Goal: Navigation & Orientation: Find specific page/section

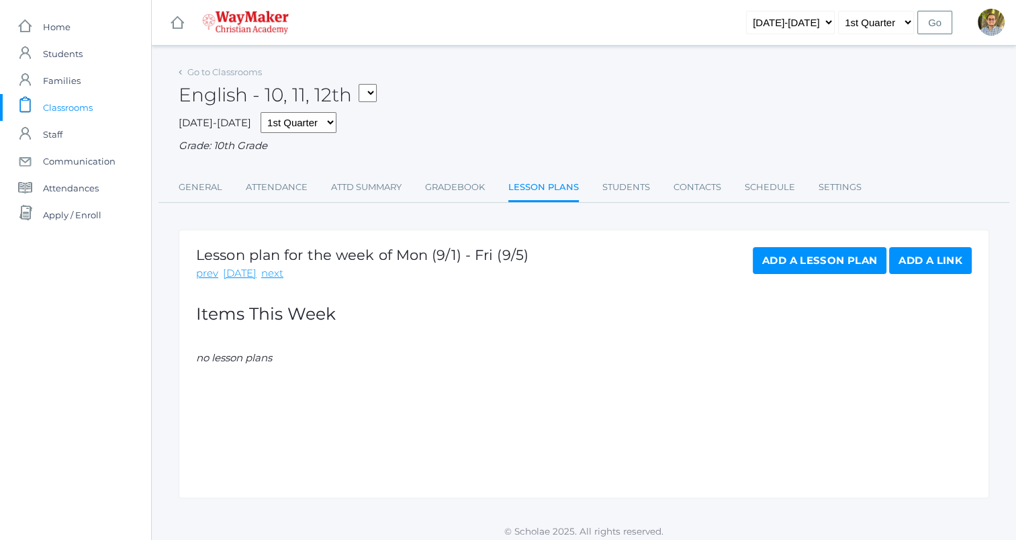
click at [575, 101] on div "English - 10, 11, 12th THEATER - Drama Middle School THEATER - Theater HSBIBLE …" at bounding box center [584, 87] width 811 height 50
click at [75, 139] on link "icons/user/plain Created with Sketch. Staff" at bounding box center [75, 134] width 151 height 27
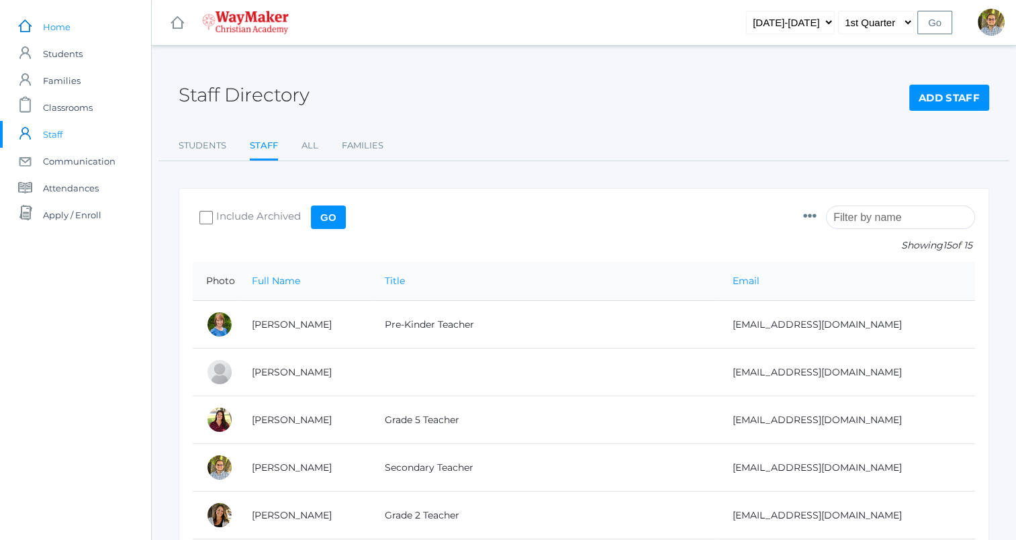
click at [54, 21] on span "Home" at bounding box center [57, 26] width 28 height 27
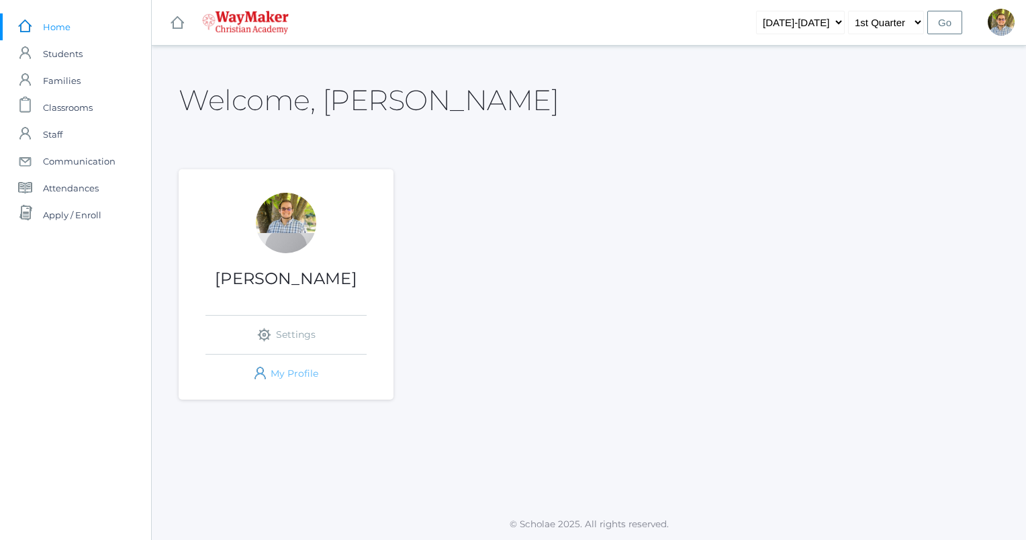
click at [299, 379] on link "icons/user/plain Created with Sketch. My Profile" at bounding box center [286, 374] width 161 height 38
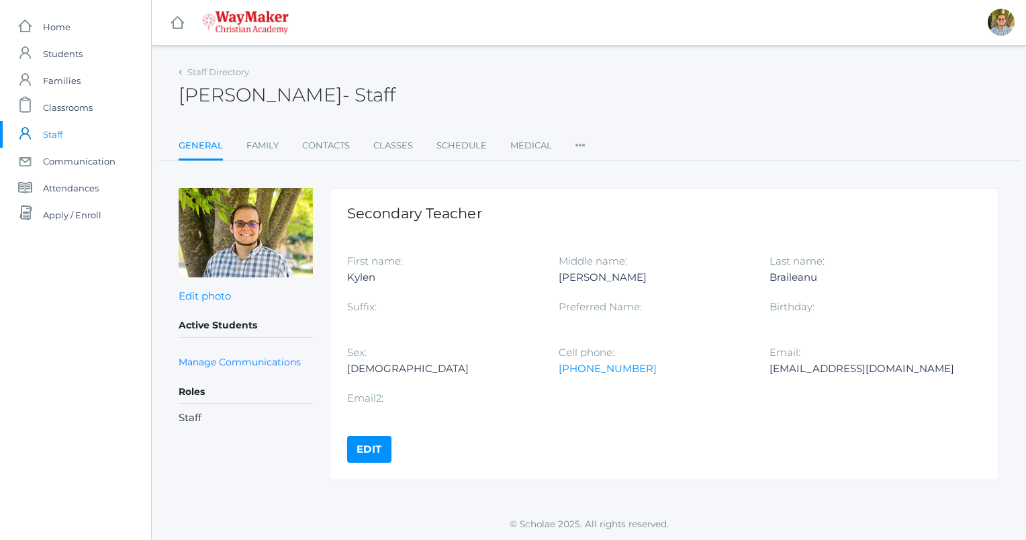
click at [62, 135] on span "Staff" at bounding box center [52, 134] width 19 height 27
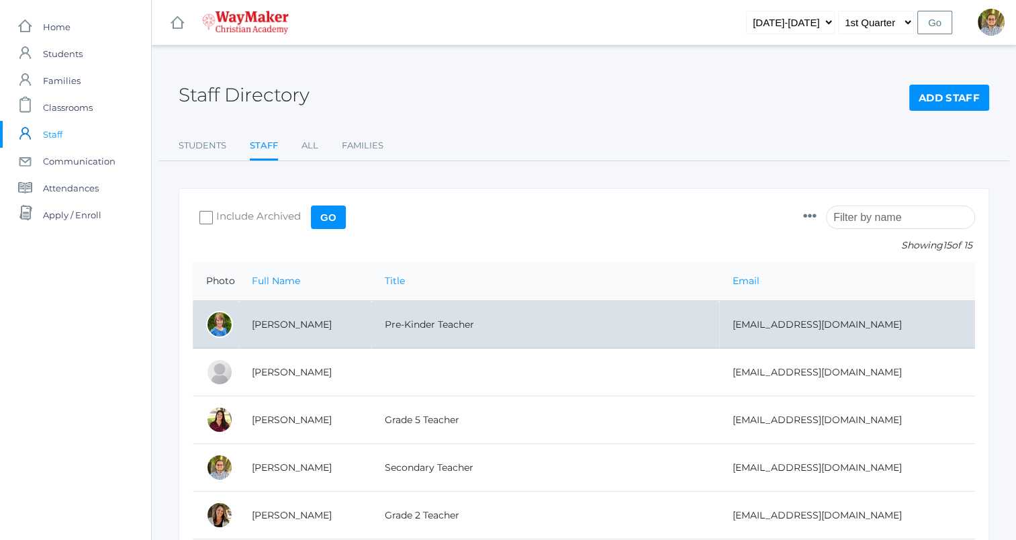
click at [351, 328] on td "[PERSON_NAME]" at bounding box center [304, 325] width 133 height 48
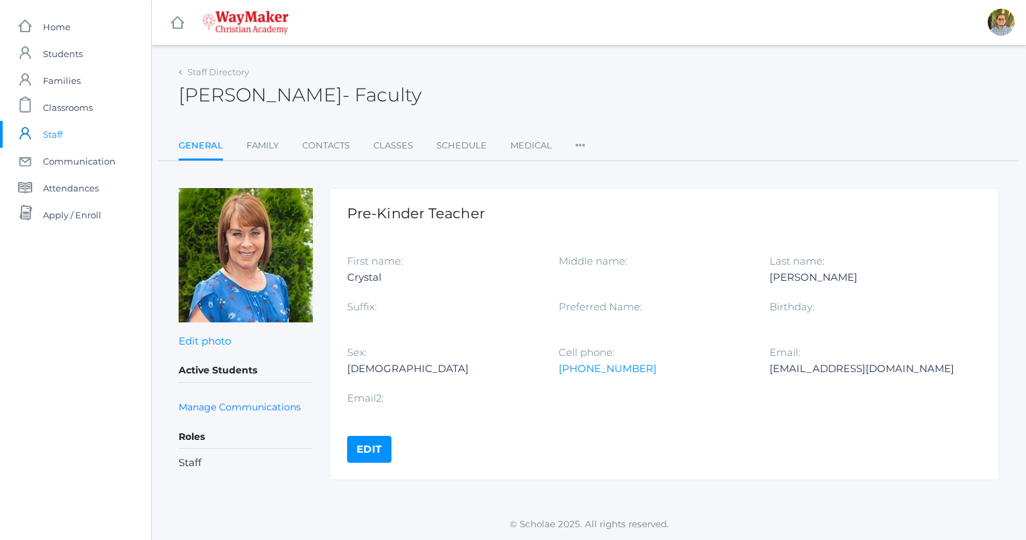
click at [59, 139] on span "Staff" at bounding box center [52, 134] width 19 height 27
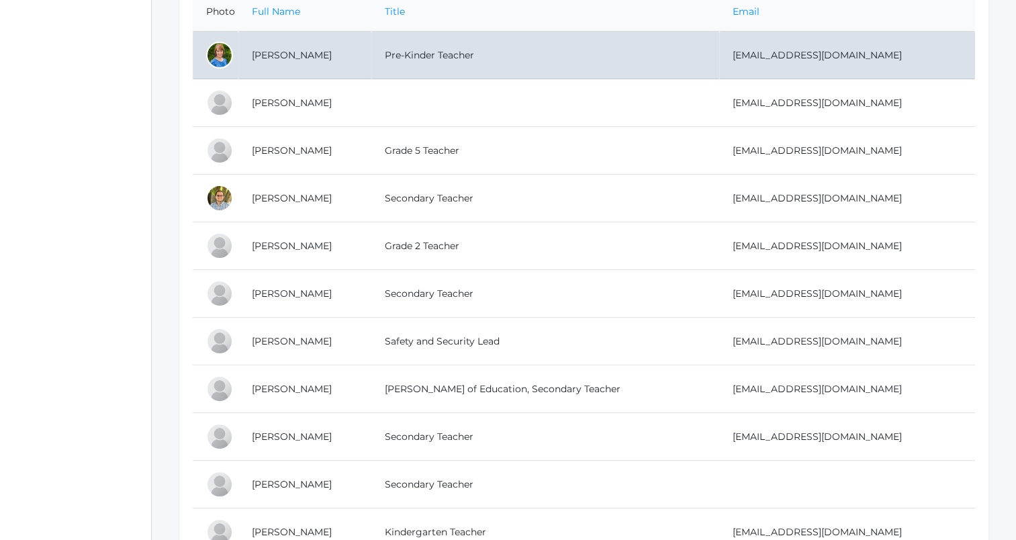
scroll to position [301, 0]
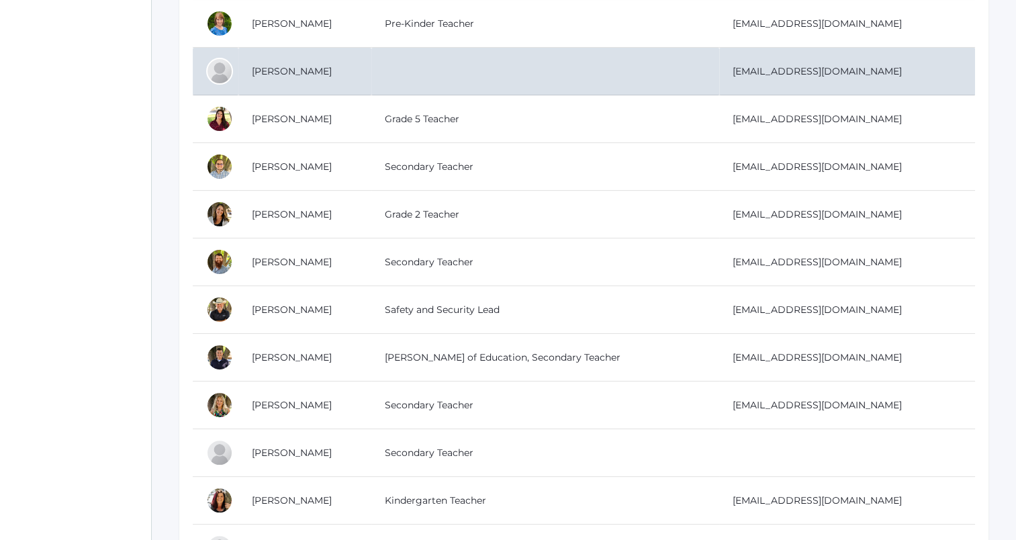
click at [277, 71] on td "[PERSON_NAME]" at bounding box center [304, 72] width 133 height 48
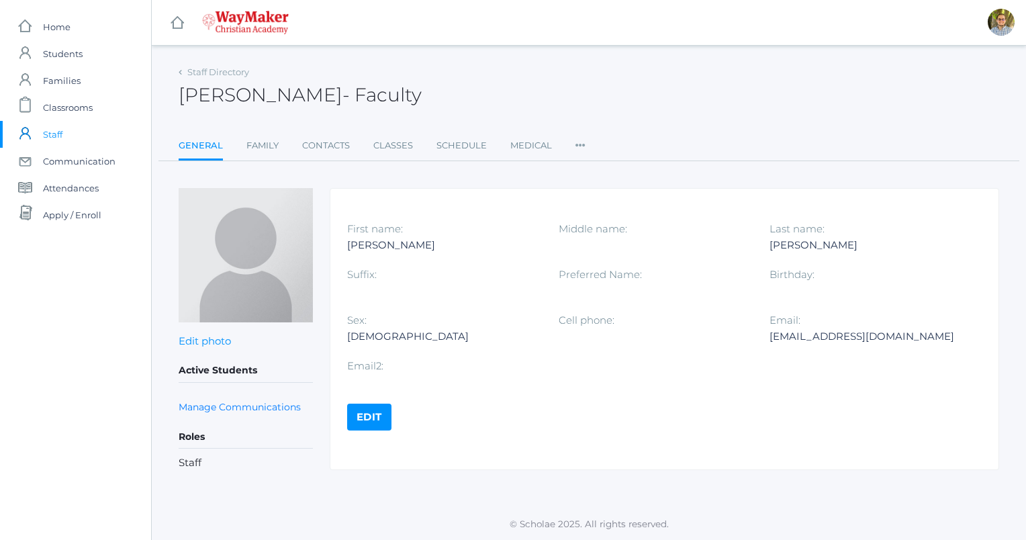
click at [62, 123] on span "Staff" at bounding box center [52, 134] width 19 height 27
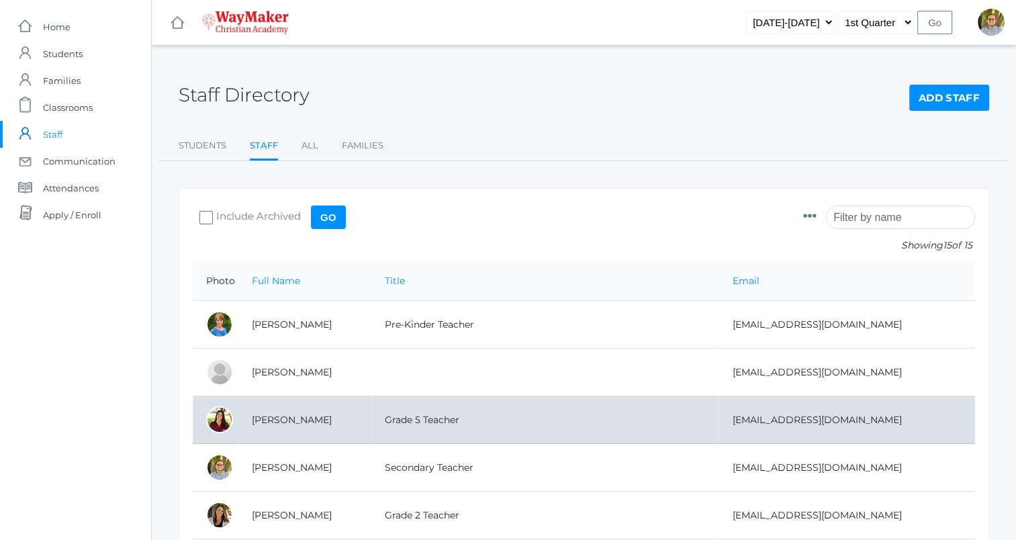
click at [302, 412] on td "[PERSON_NAME]" at bounding box center [304, 420] width 133 height 48
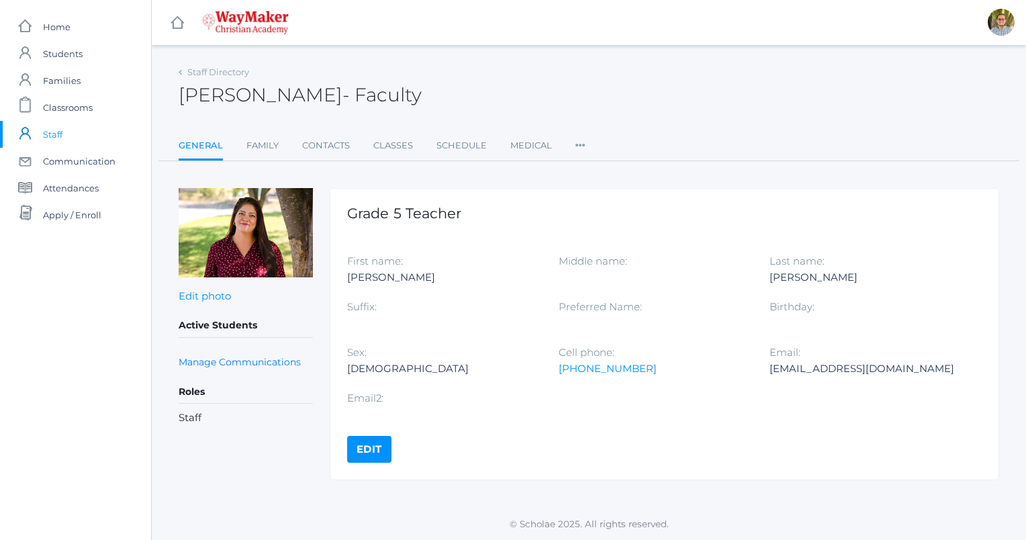
click at [77, 138] on link "icons/user/plain Created with Sketch. Staff" at bounding box center [75, 134] width 151 height 27
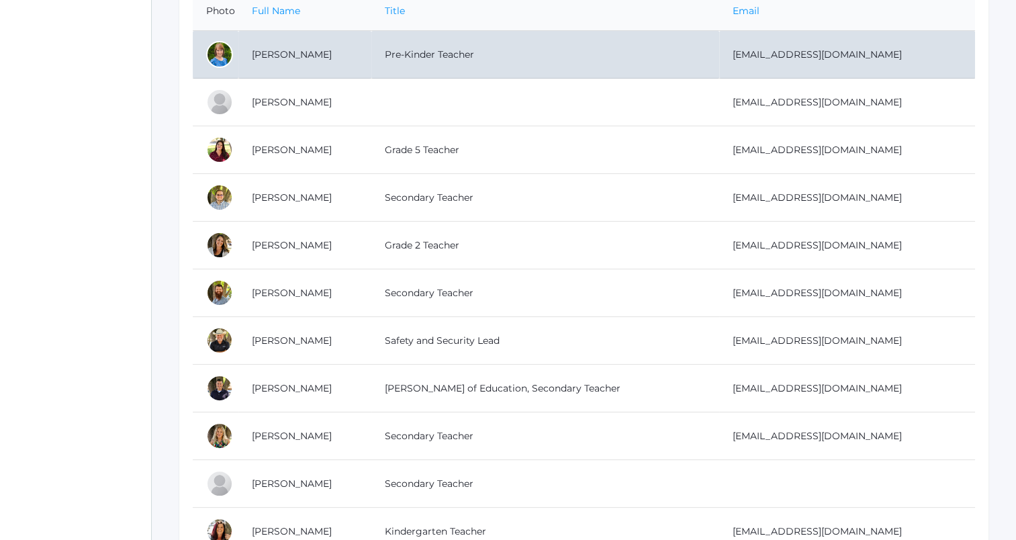
scroll to position [273, 0]
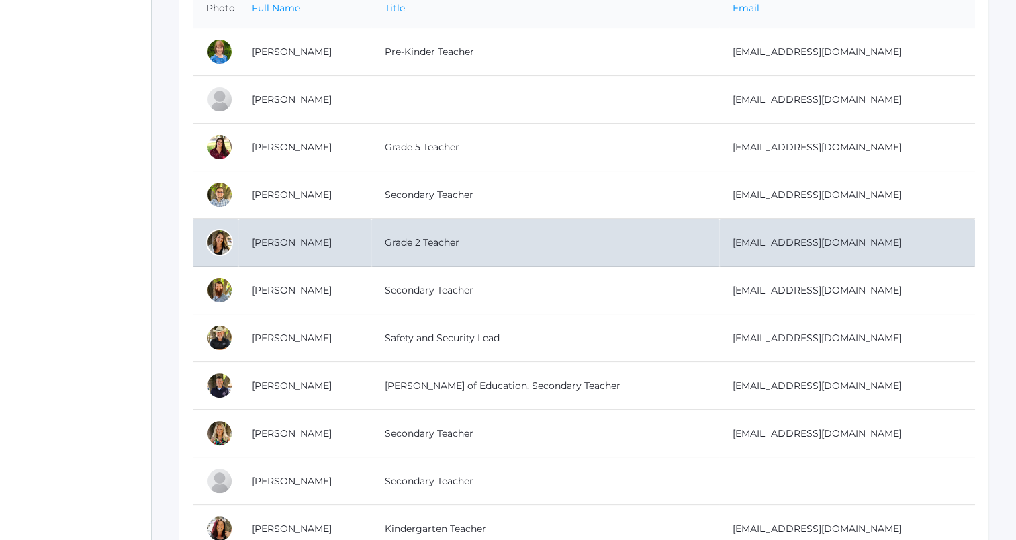
click at [299, 243] on td "[PERSON_NAME]" at bounding box center [304, 243] width 133 height 48
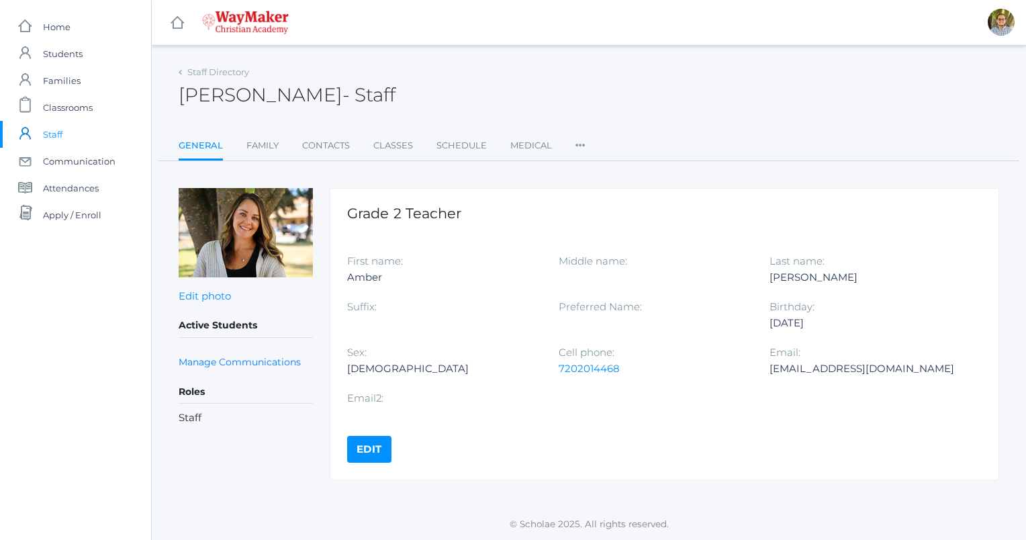
click at [77, 129] on link "icons/user/plain Created with Sketch. Staff" at bounding box center [75, 134] width 151 height 27
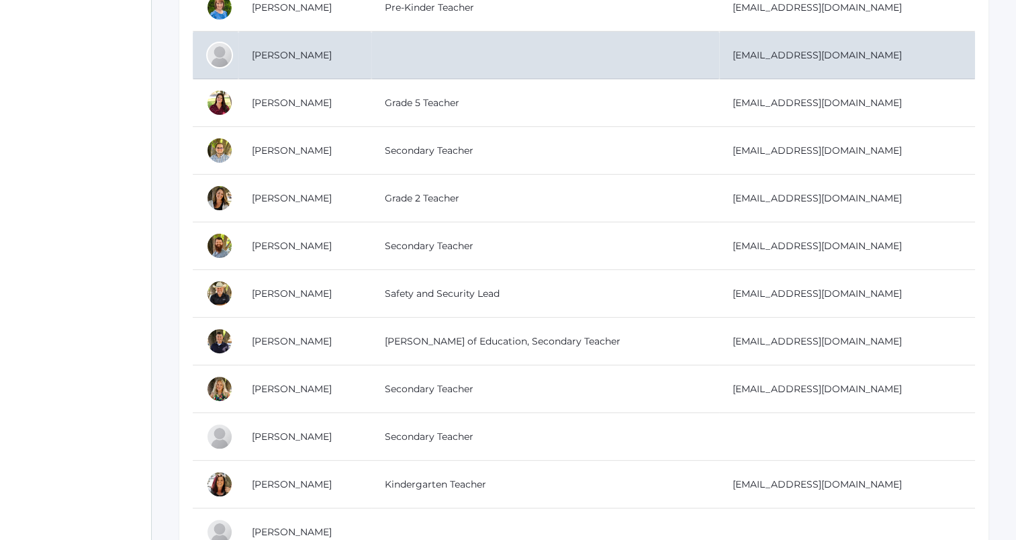
scroll to position [321, 0]
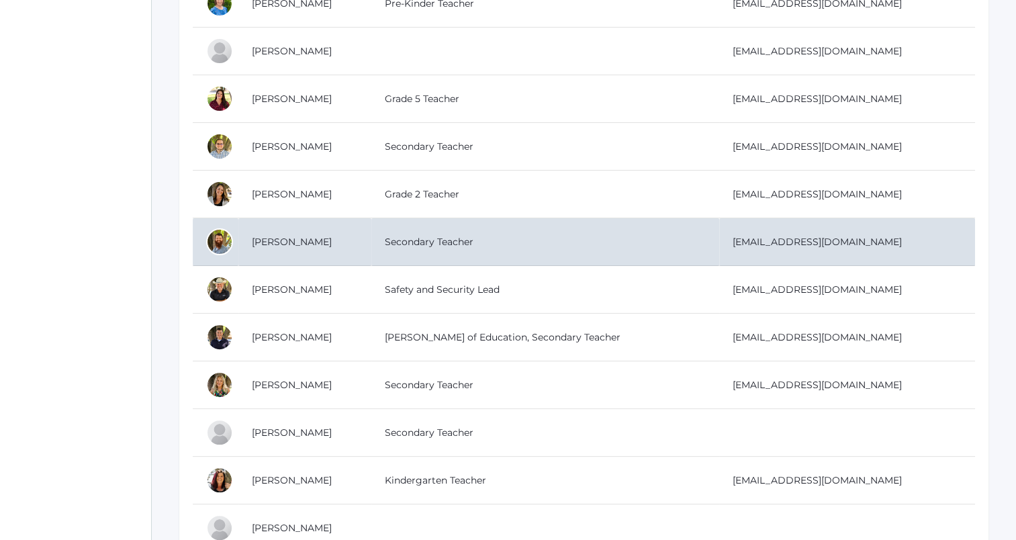
click at [327, 240] on td "[PERSON_NAME]" at bounding box center [304, 242] width 133 height 48
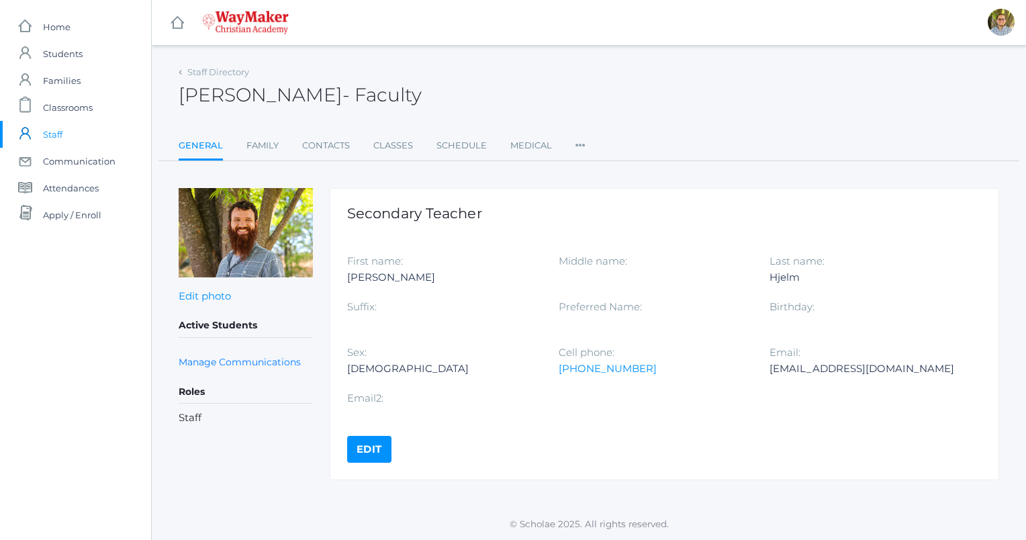
click at [79, 139] on link "icons/user/plain Created with Sketch. Staff" at bounding box center [75, 134] width 151 height 27
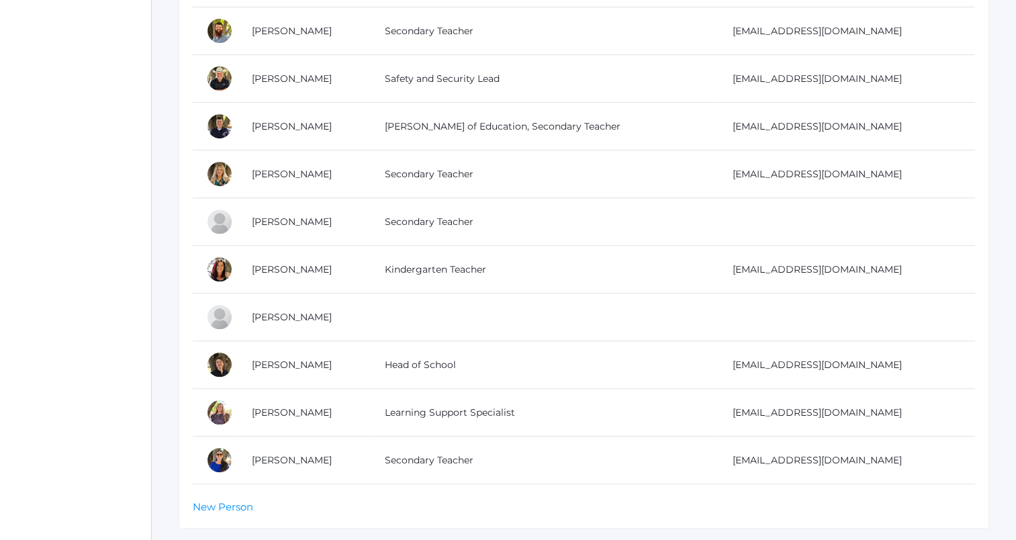
scroll to position [576, 0]
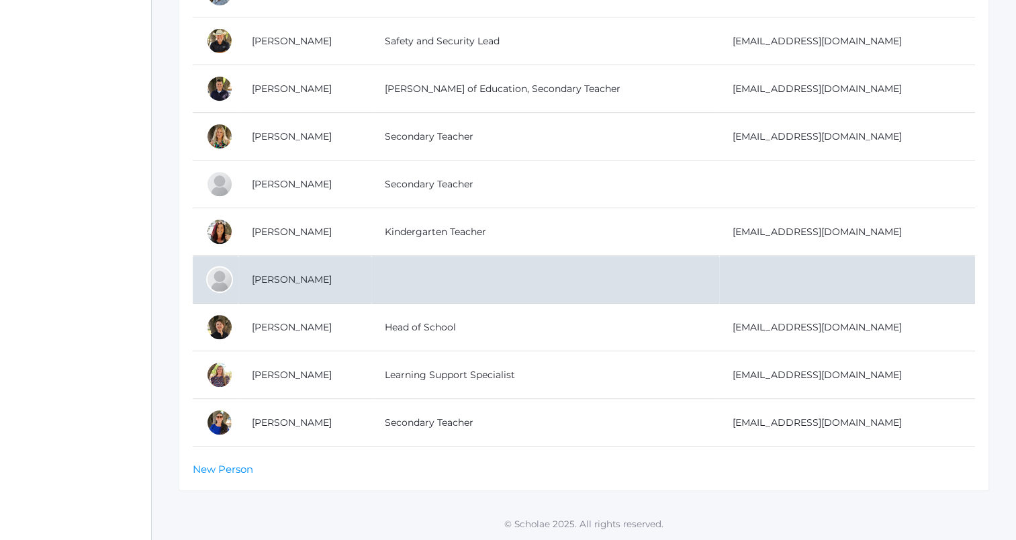
click at [286, 277] on td "[PERSON_NAME]" at bounding box center [304, 280] width 133 height 48
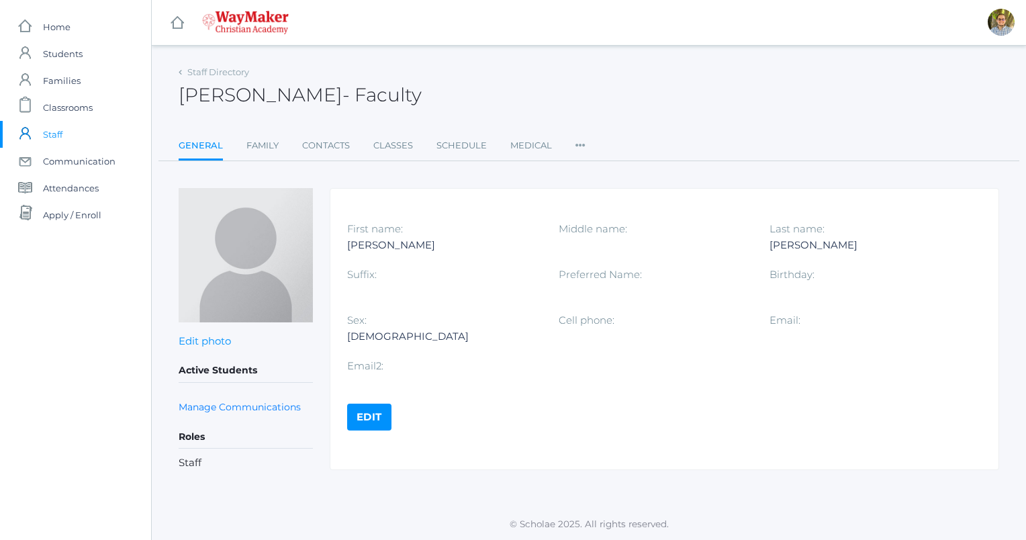
click at [50, 128] on span "Staff" at bounding box center [52, 134] width 19 height 27
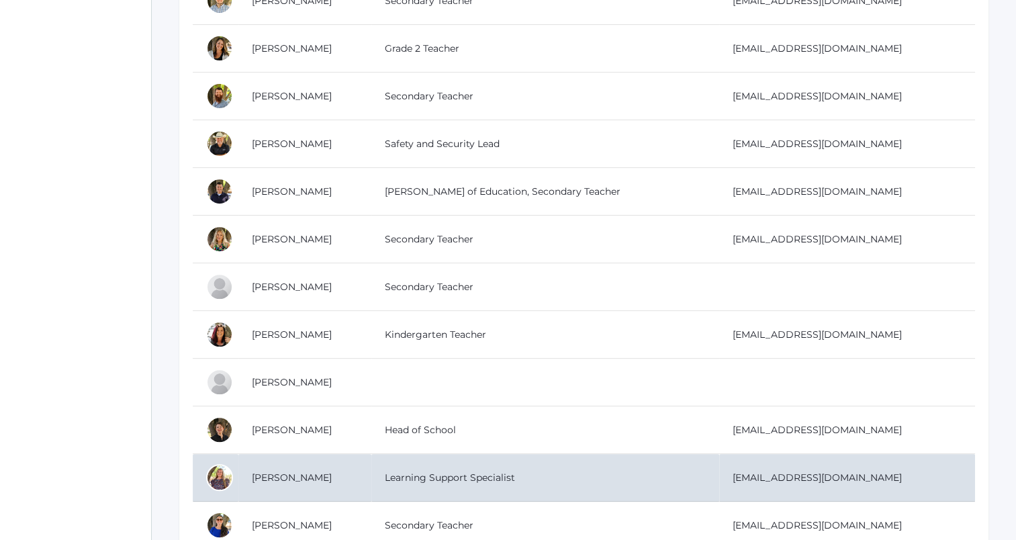
scroll to position [532, 0]
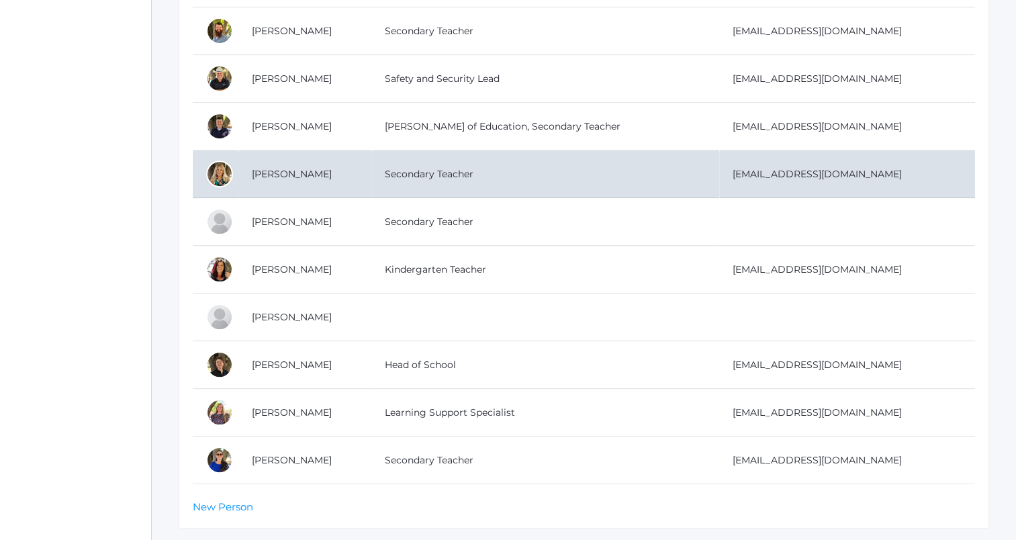
click at [286, 171] on td "[PERSON_NAME]" at bounding box center [304, 174] width 133 height 48
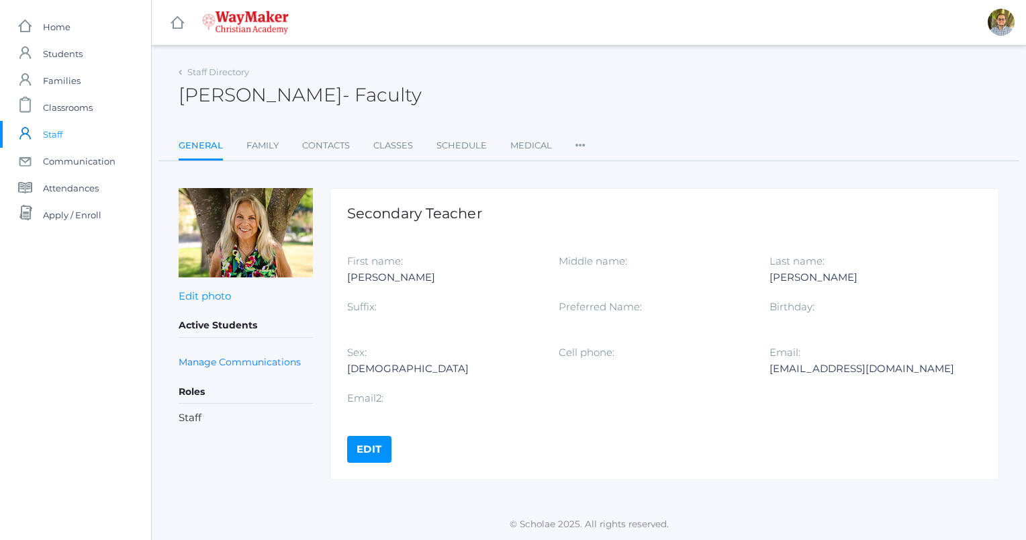
click at [76, 132] on link "icons/user/plain Created with Sketch. Staff" at bounding box center [75, 134] width 151 height 27
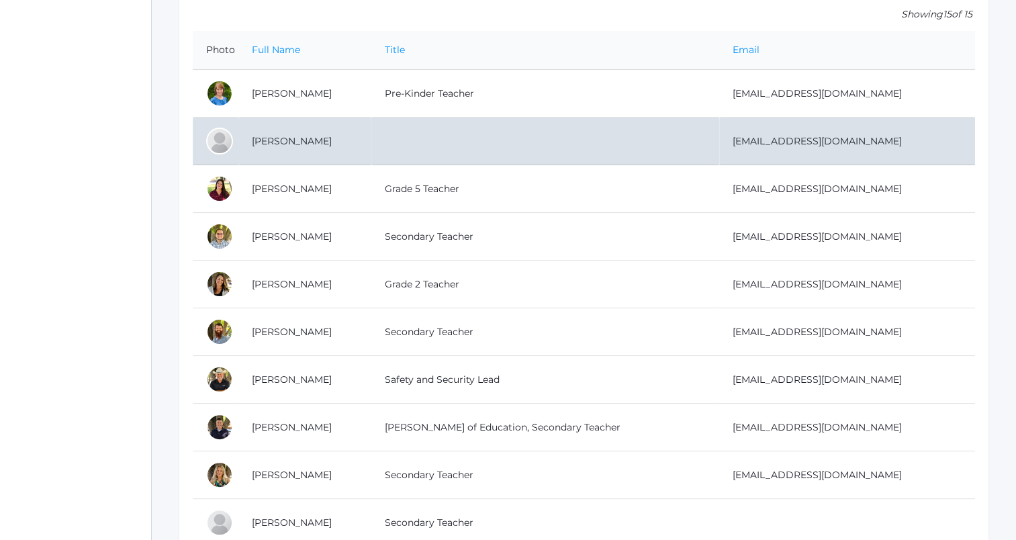
scroll to position [265, 0]
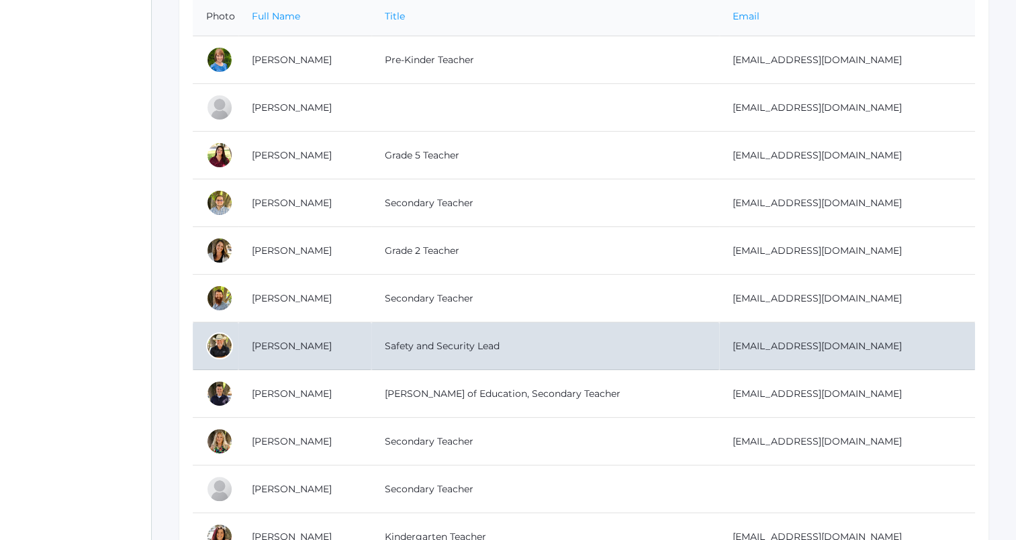
click at [292, 339] on td "[PERSON_NAME]" at bounding box center [304, 346] width 133 height 48
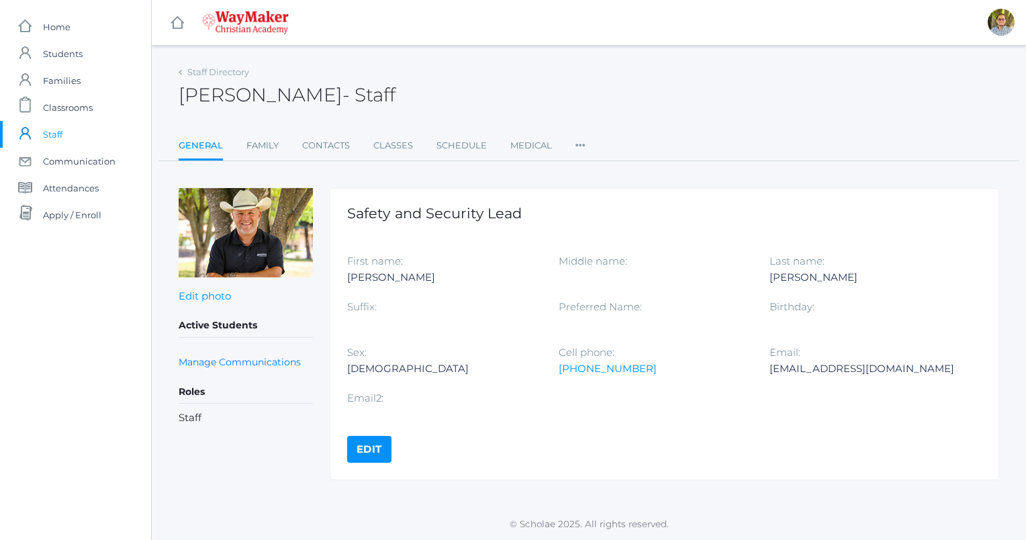
click at [62, 132] on link "icons/user/plain Created with Sketch. Staff" at bounding box center [75, 134] width 151 height 27
